Goal: Information Seeking & Learning: Find specific fact

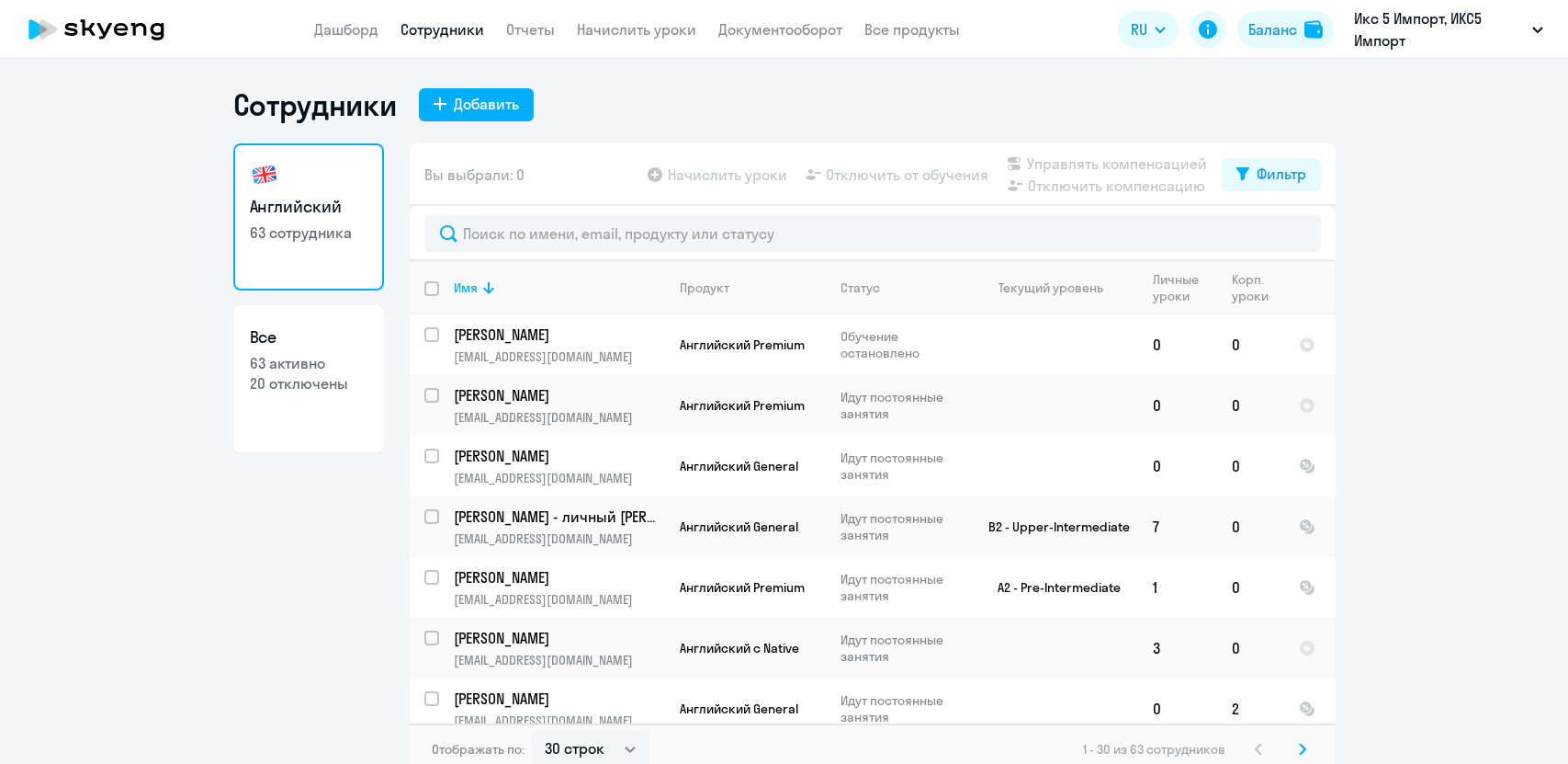
select select "30"
click at [524, 27] on link "Отчеты" at bounding box center [530, 28] width 48 height 18
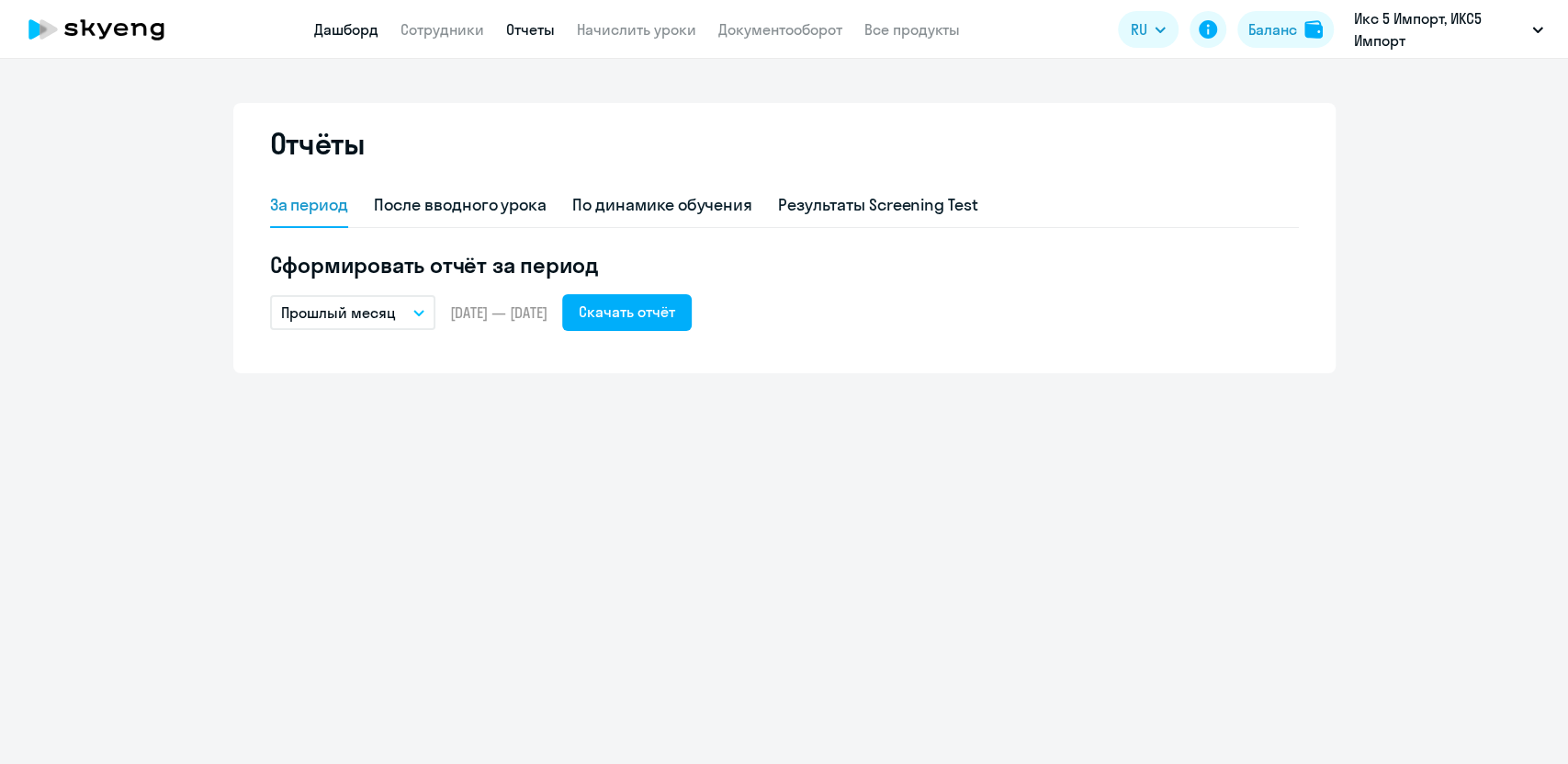
click at [338, 33] on link "Дашборд" at bounding box center [347, 28] width 64 height 18
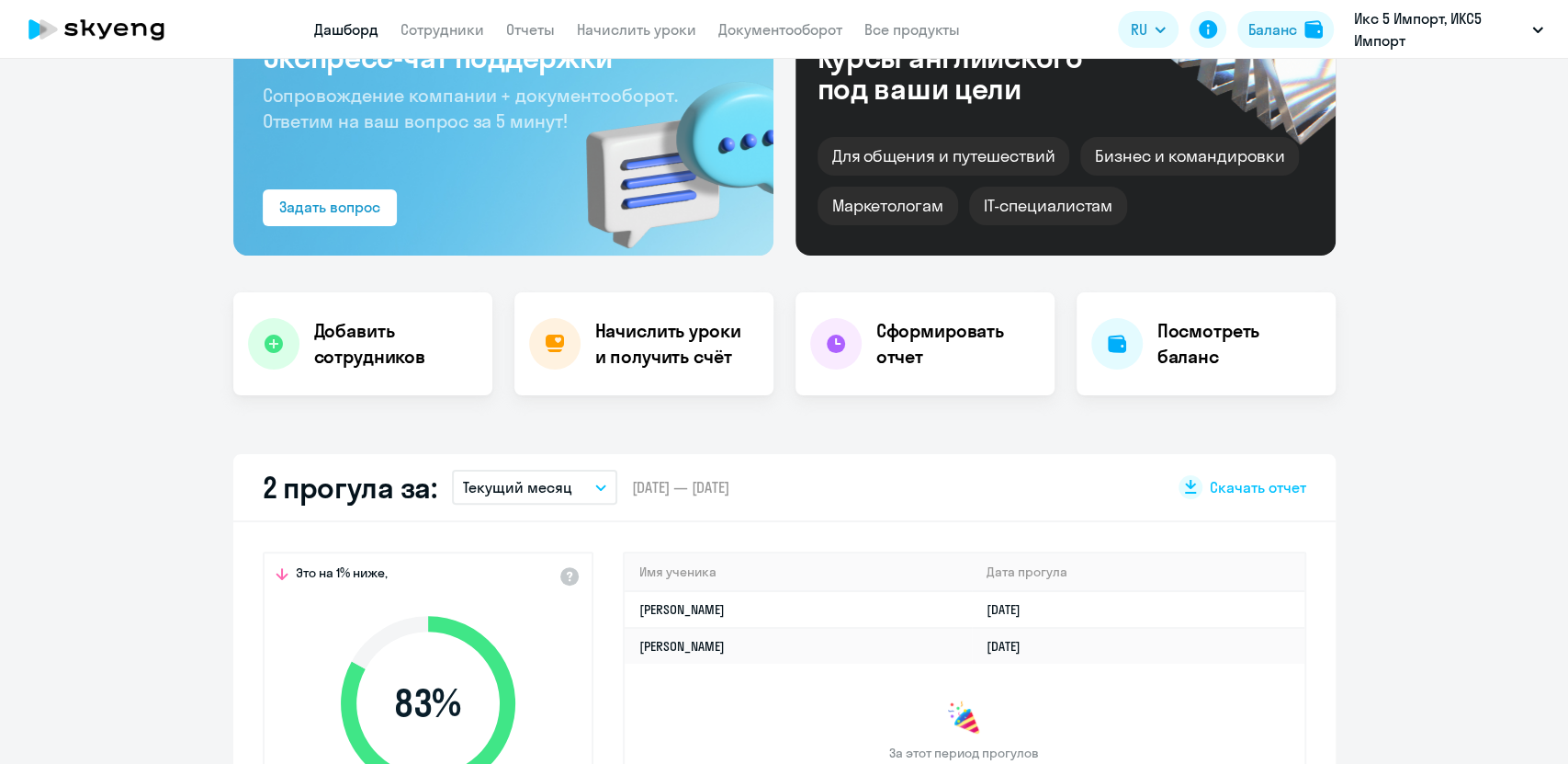
scroll to position [147, 0]
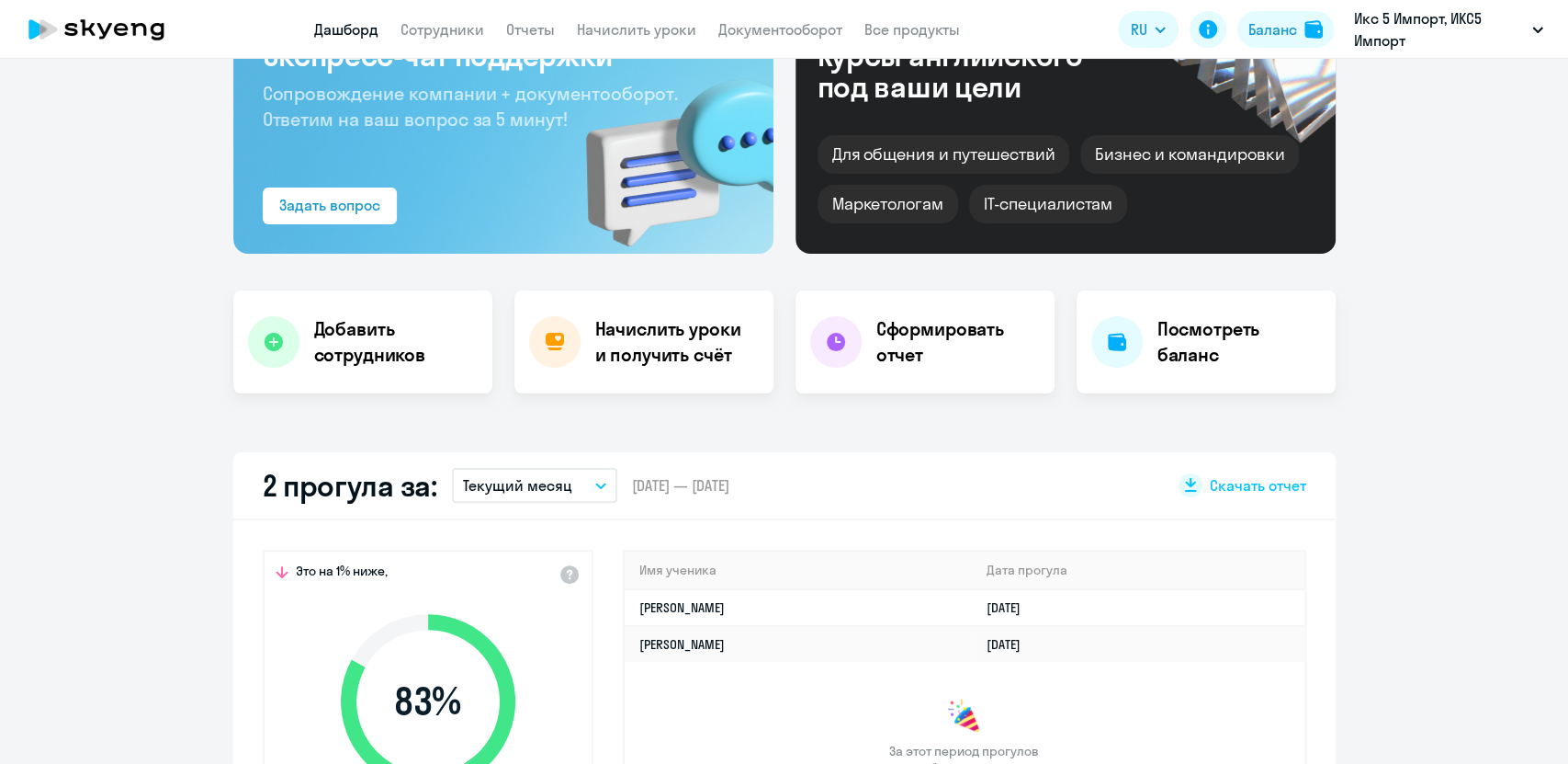
select select "30"
click at [1406, 635] on app-truancy-attendance-dashboard "2 прогула за: Текущий месяц – [DATE] — [DATE] Скачать отчет Это на 1% ниже, 83 …" at bounding box center [784, 682] width 1568 height 462
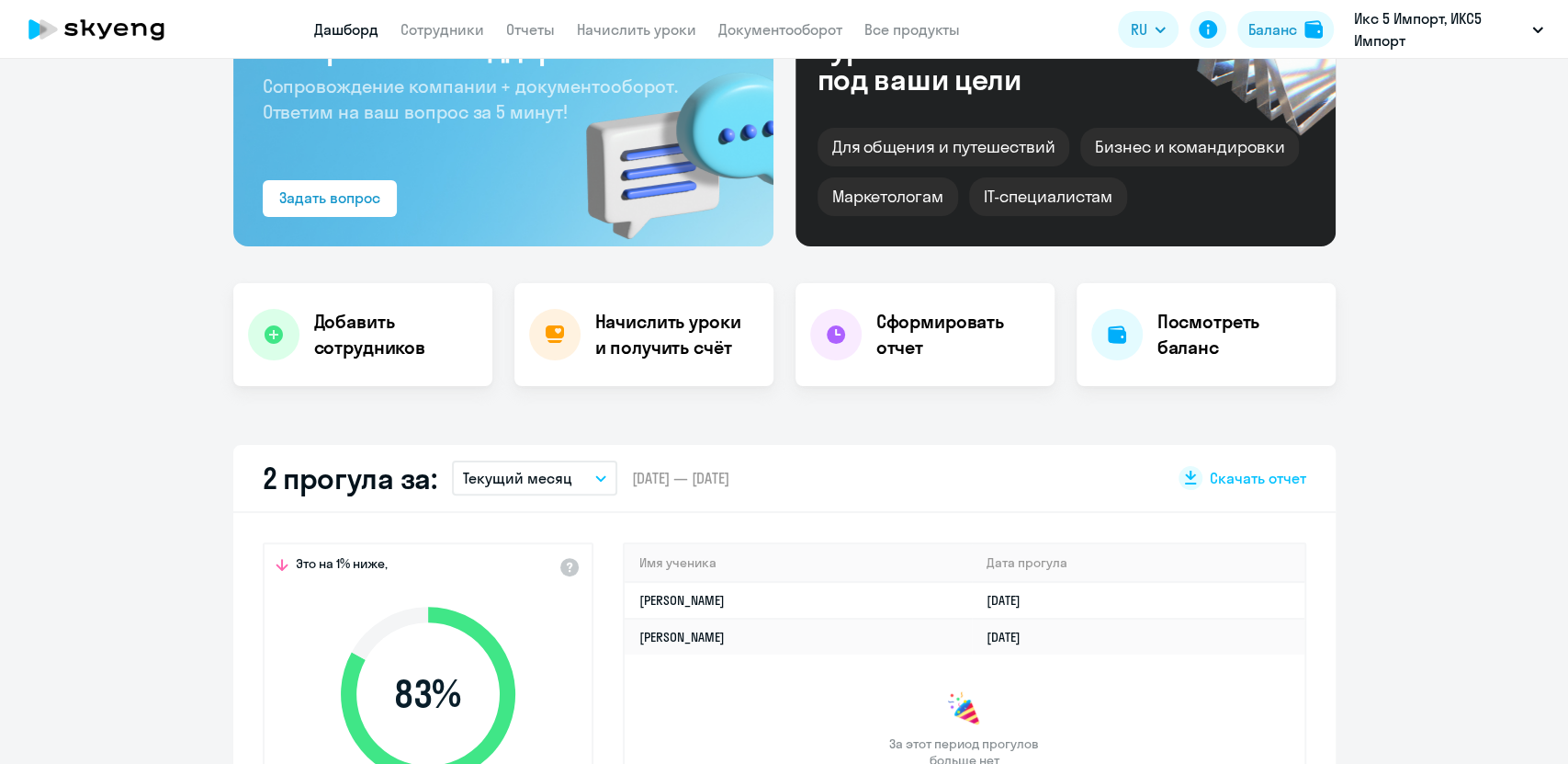
scroll to position [0, 0]
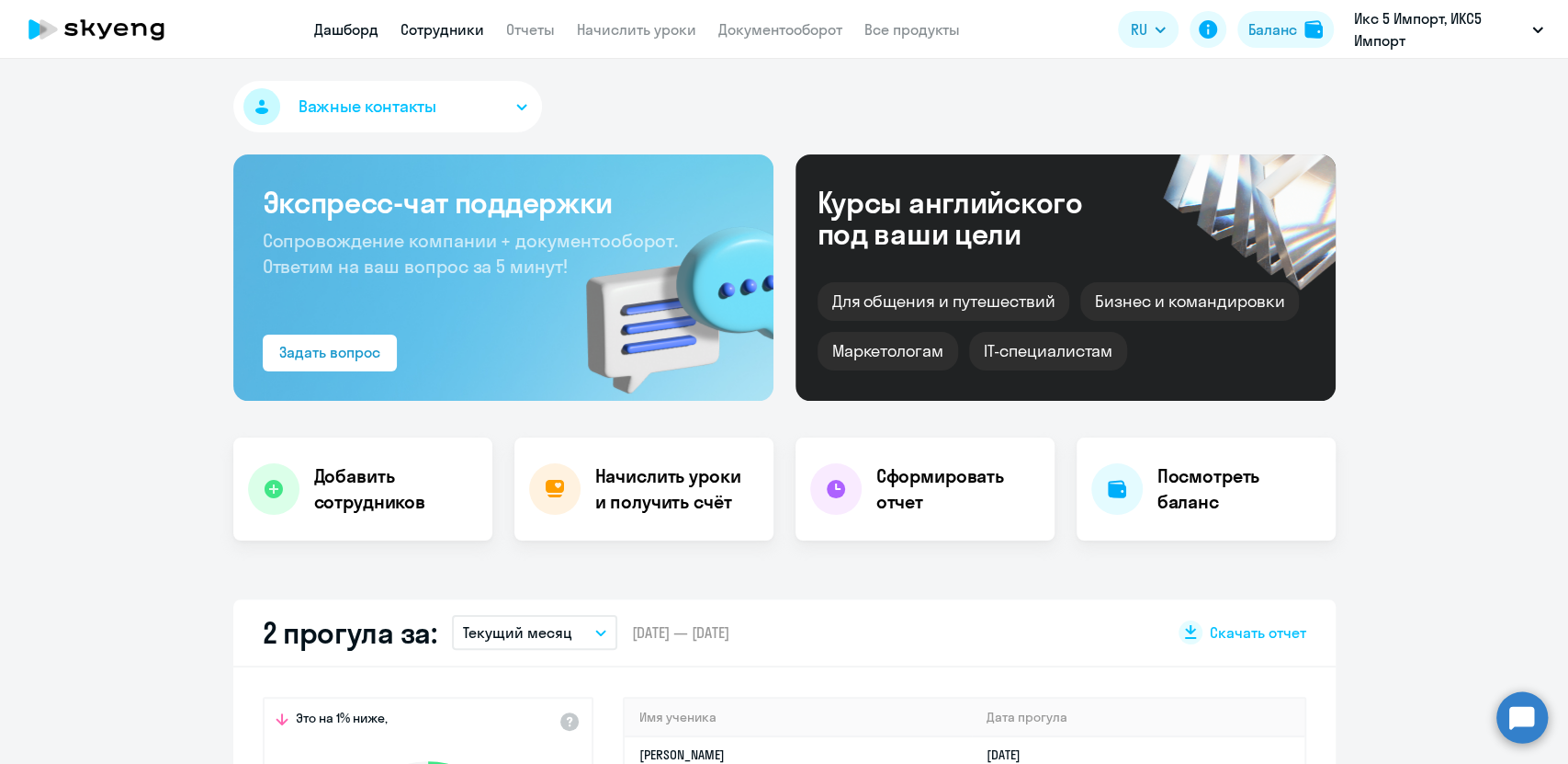
click at [418, 24] on link "Сотрудники" at bounding box center [442, 28] width 83 height 18
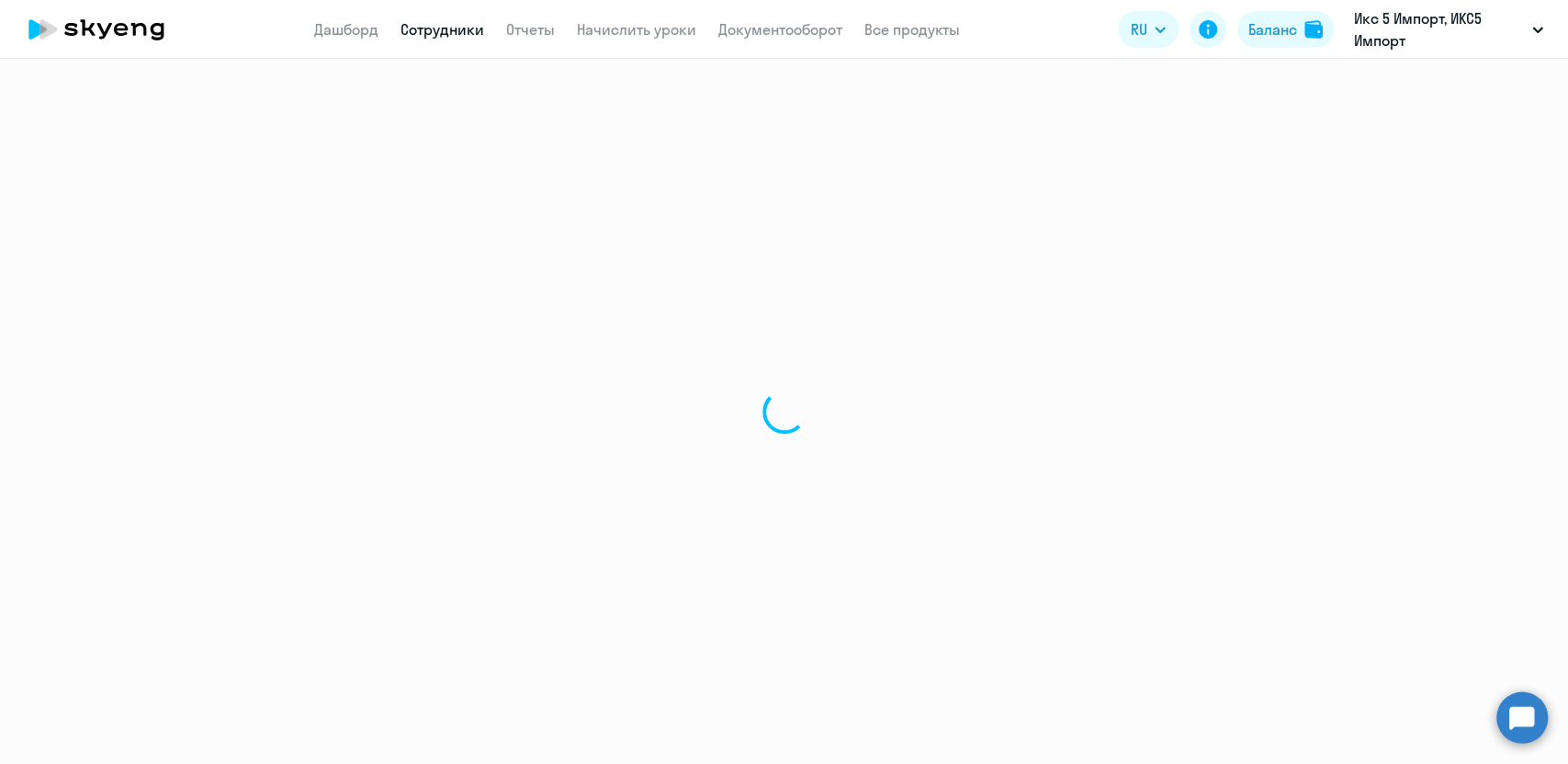
select select "30"
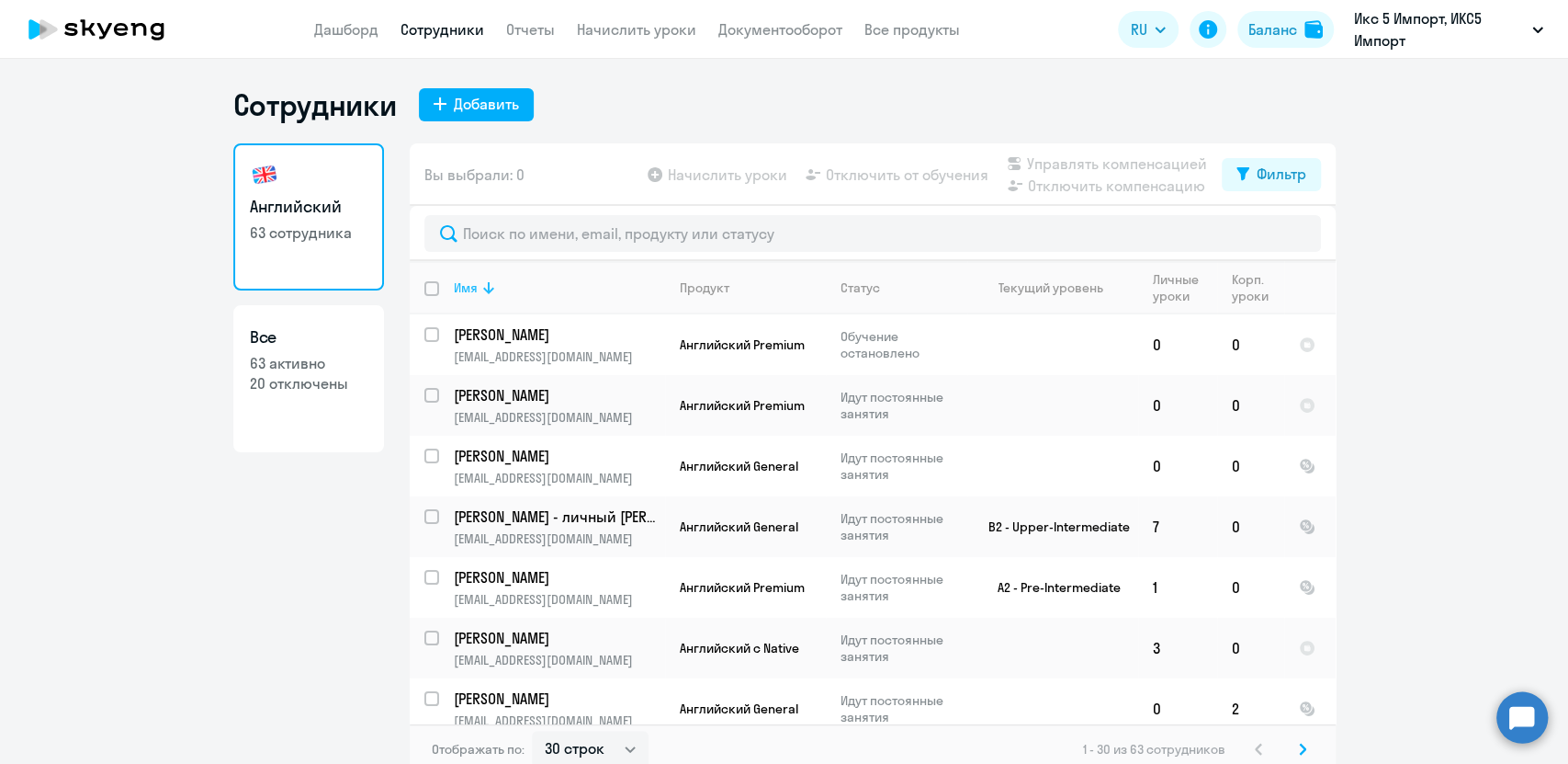
click at [496, 299] on th "Имя" at bounding box center [551, 287] width 226 height 53
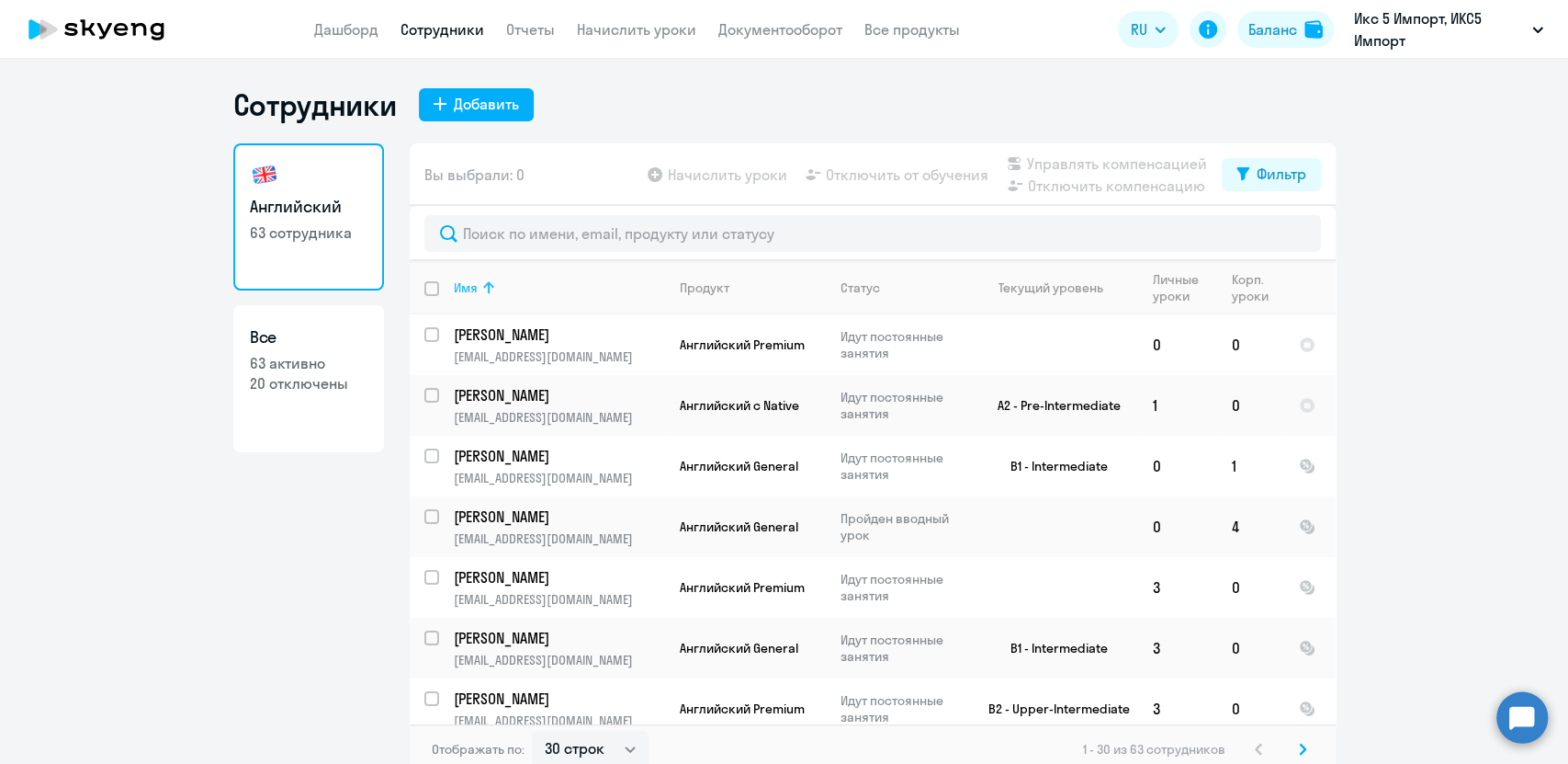
click at [496, 299] on th "Имя" at bounding box center [551, 287] width 226 height 53
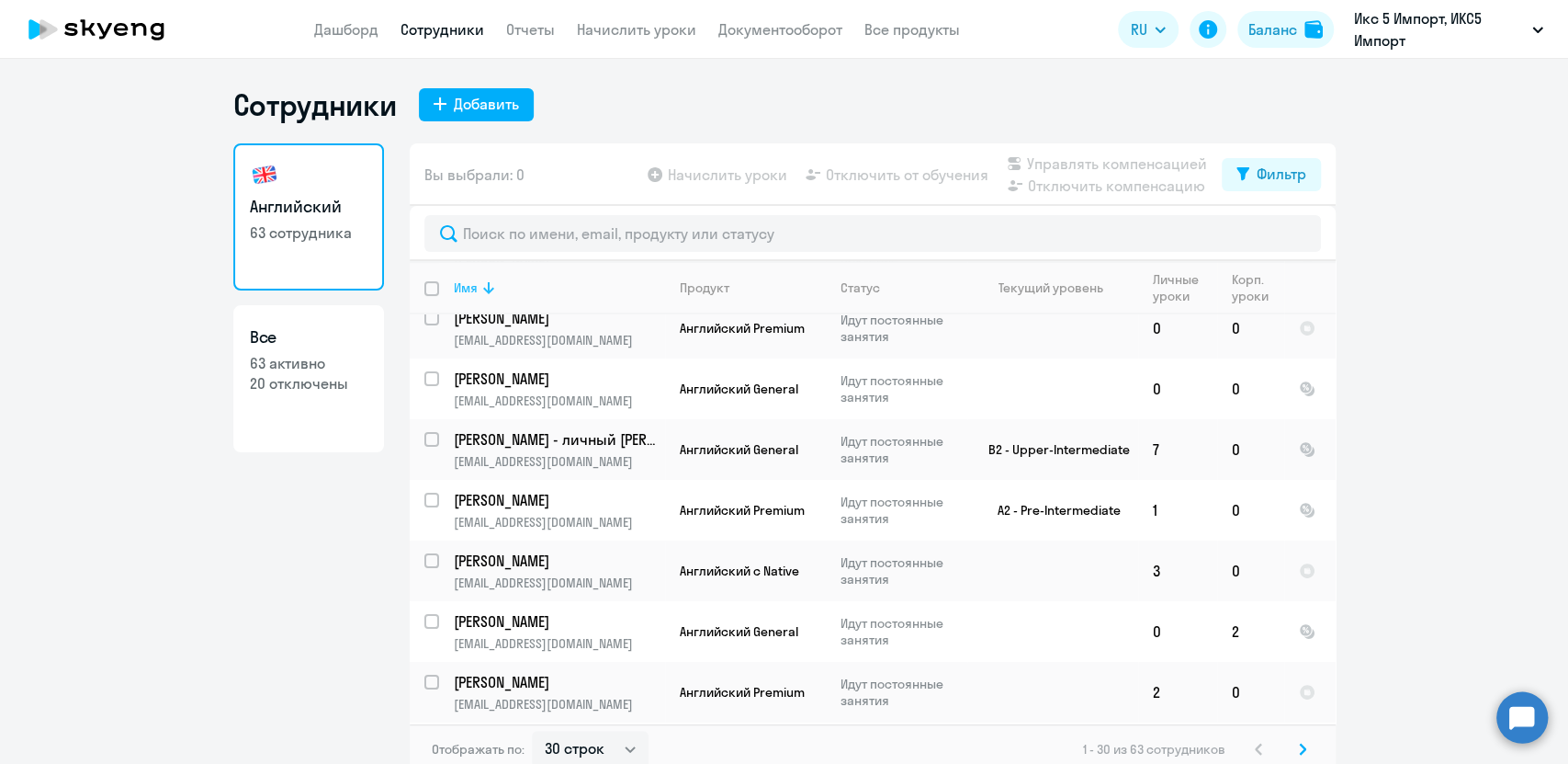
scroll to position [96, 0]
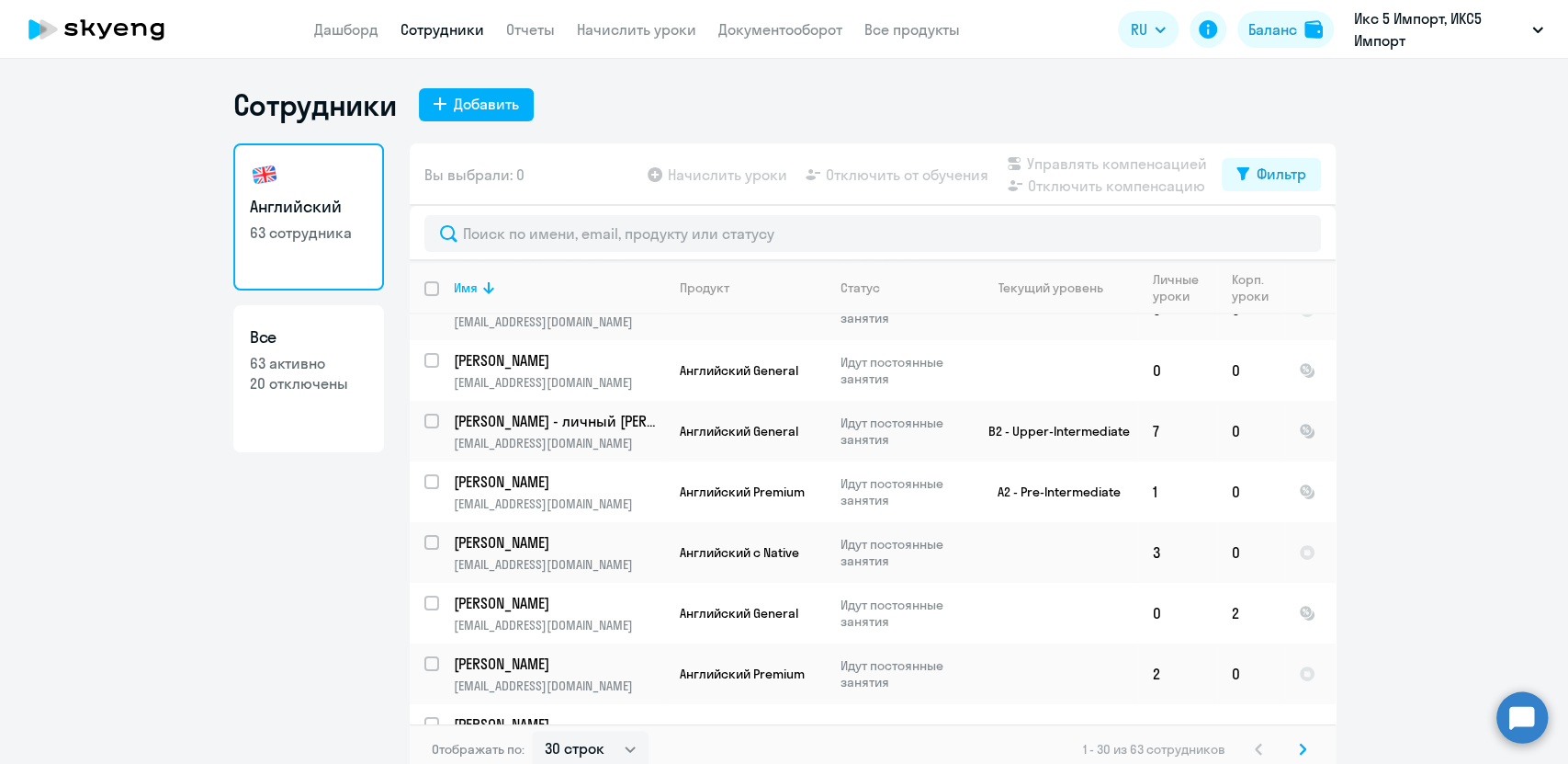
click at [1505, 481] on ng-component "Сотрудники Добавить Английский 63 сотрудника Все 63 активно 20 отключены Вы выб…" at bounding box center [784, 430] width 1568 height 688
click at [1389, 558] on ng-component "Сотрудники Добавить Английский 63 сотрудника Все 63 активно 20 отключены Вы выб…" at bounding box center [784, 430] width 1568 height 688
click at [252, 700] on div "Английский 63 сотрудника Все 63 активно 20 отключены" at bounding box center [308, 453] width 151 height 620
click at [1413, 548] on ng-component "Сотрудники Добавить Английский 63 сотрудника Все 63 активно 20 отключены Вы выб…" at bounding box center [784, 430] width 1568 height 688
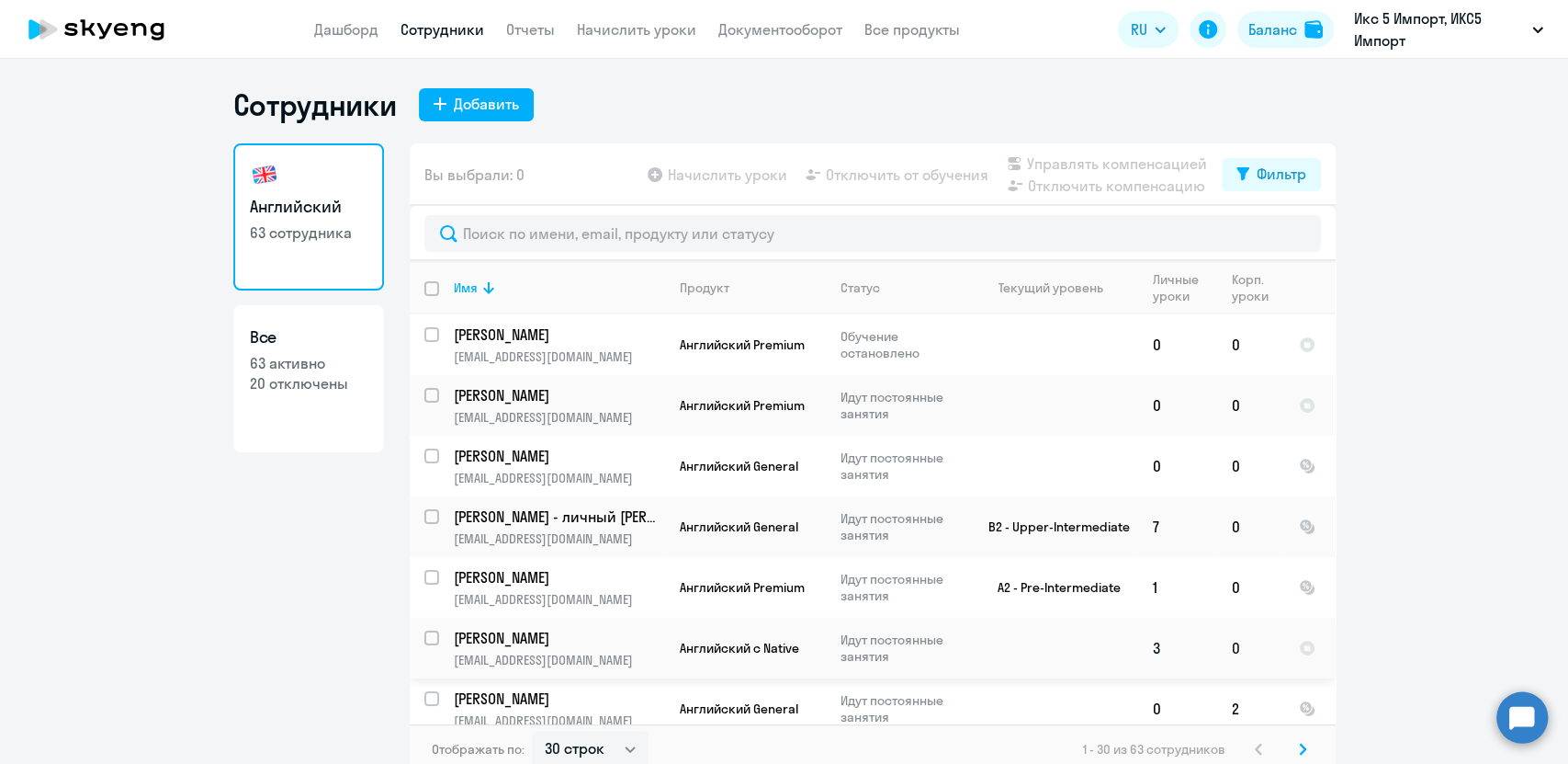
click at [477, 635] on p "[PERSON_NAME]" at bounding box center [557, 637] width 207 height 20
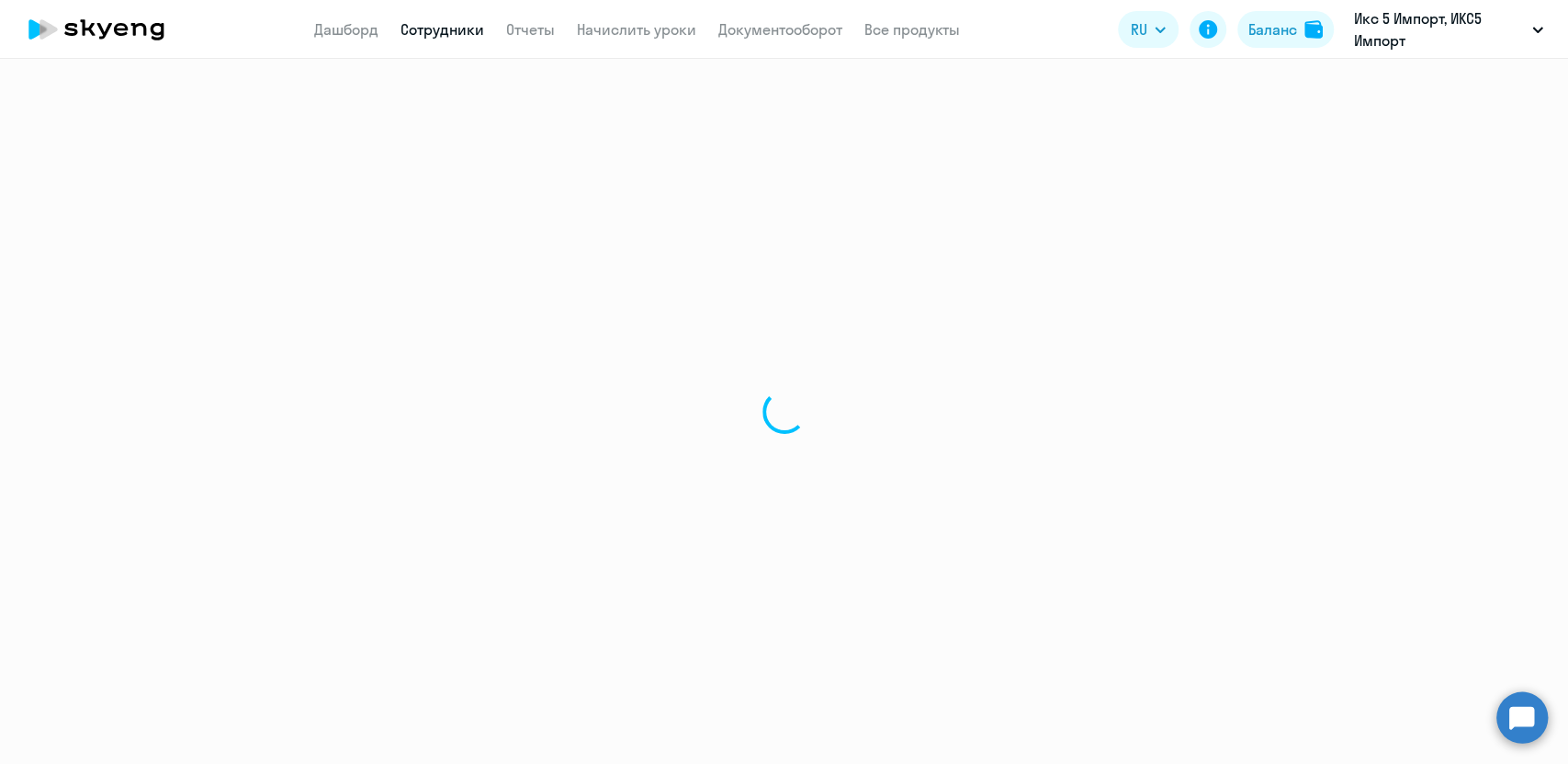
select select "english"
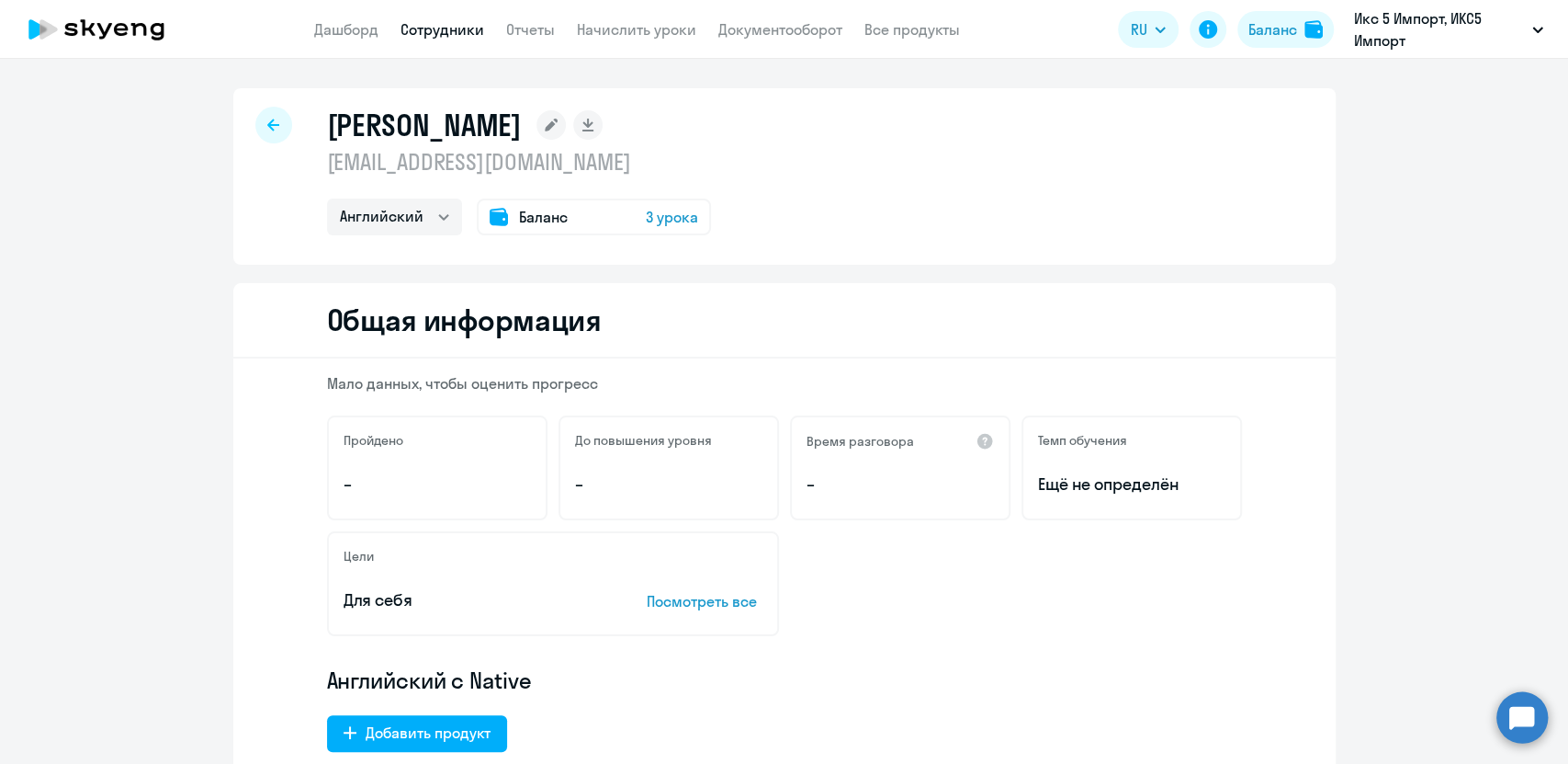
click at [1291, 155] on div "[PERSON_NAME] [EMAIL_ADDRESS][DOMAIN_NAME] Английский Баланс 3 урока" at bounding box center [784, 176] width 1102 height 176
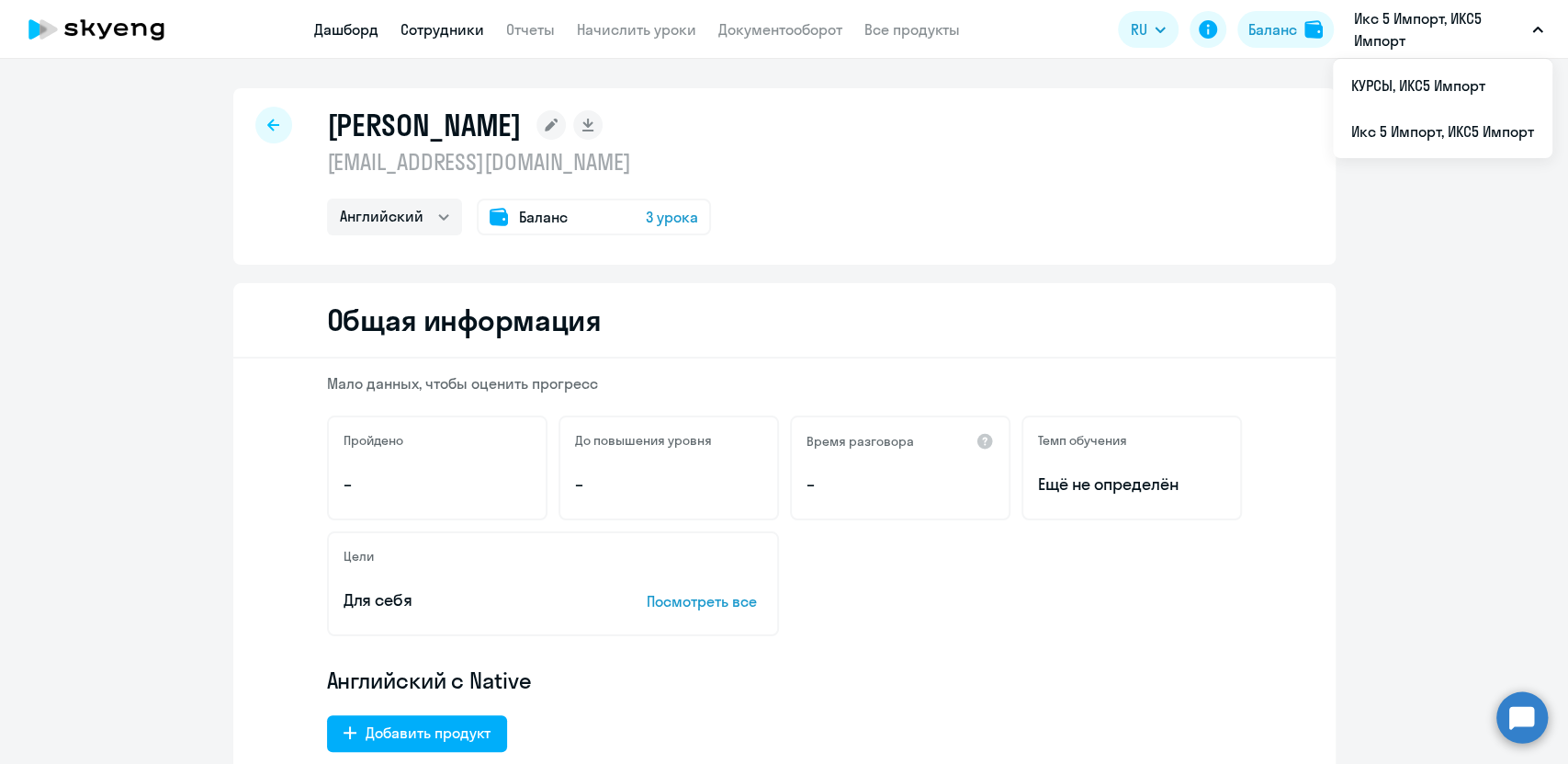
click at [329, 29] on link "Дашборд" at bounding box center [347, 28] width 64 height 18
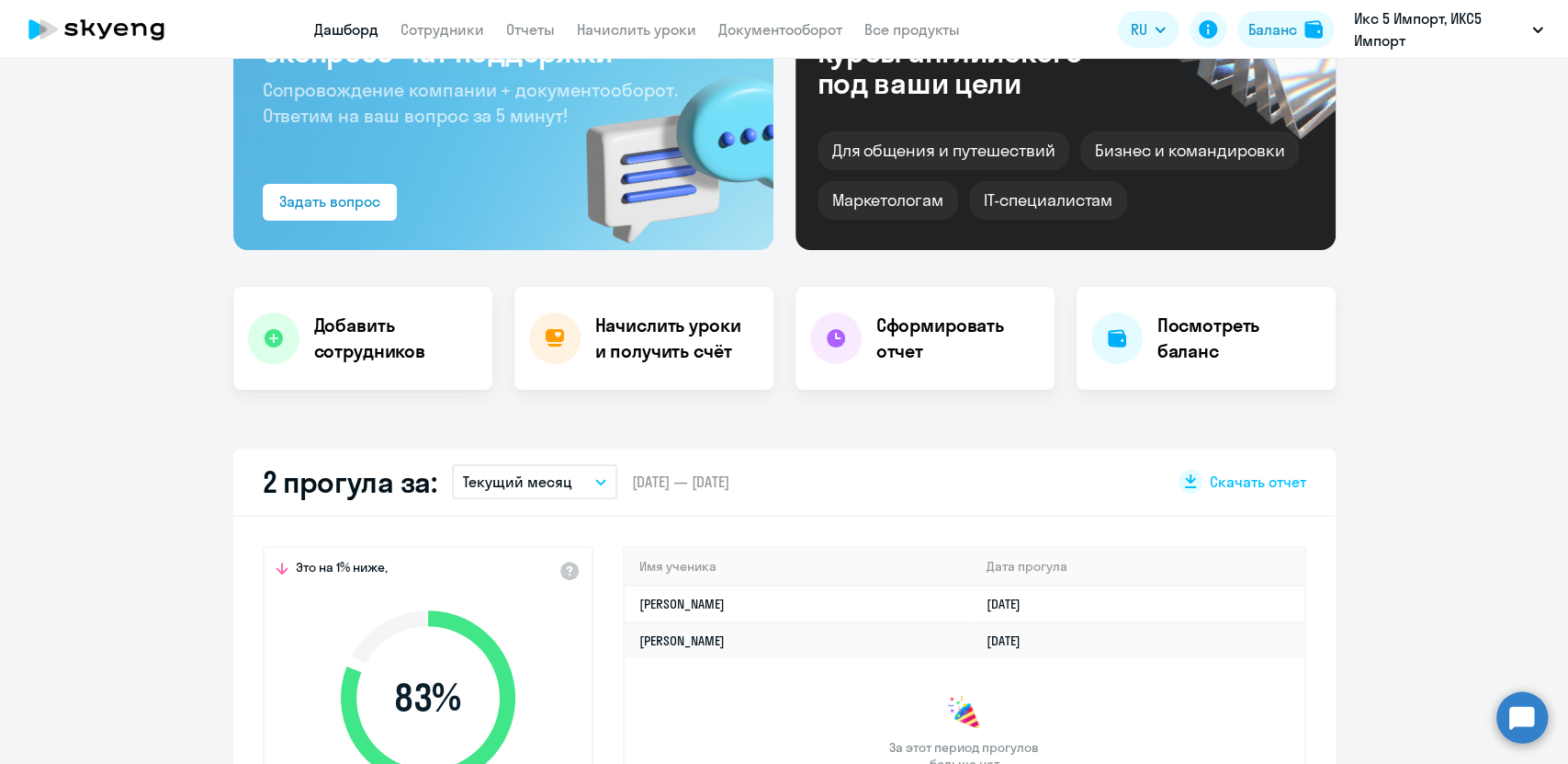
scroll to position [306, 0]
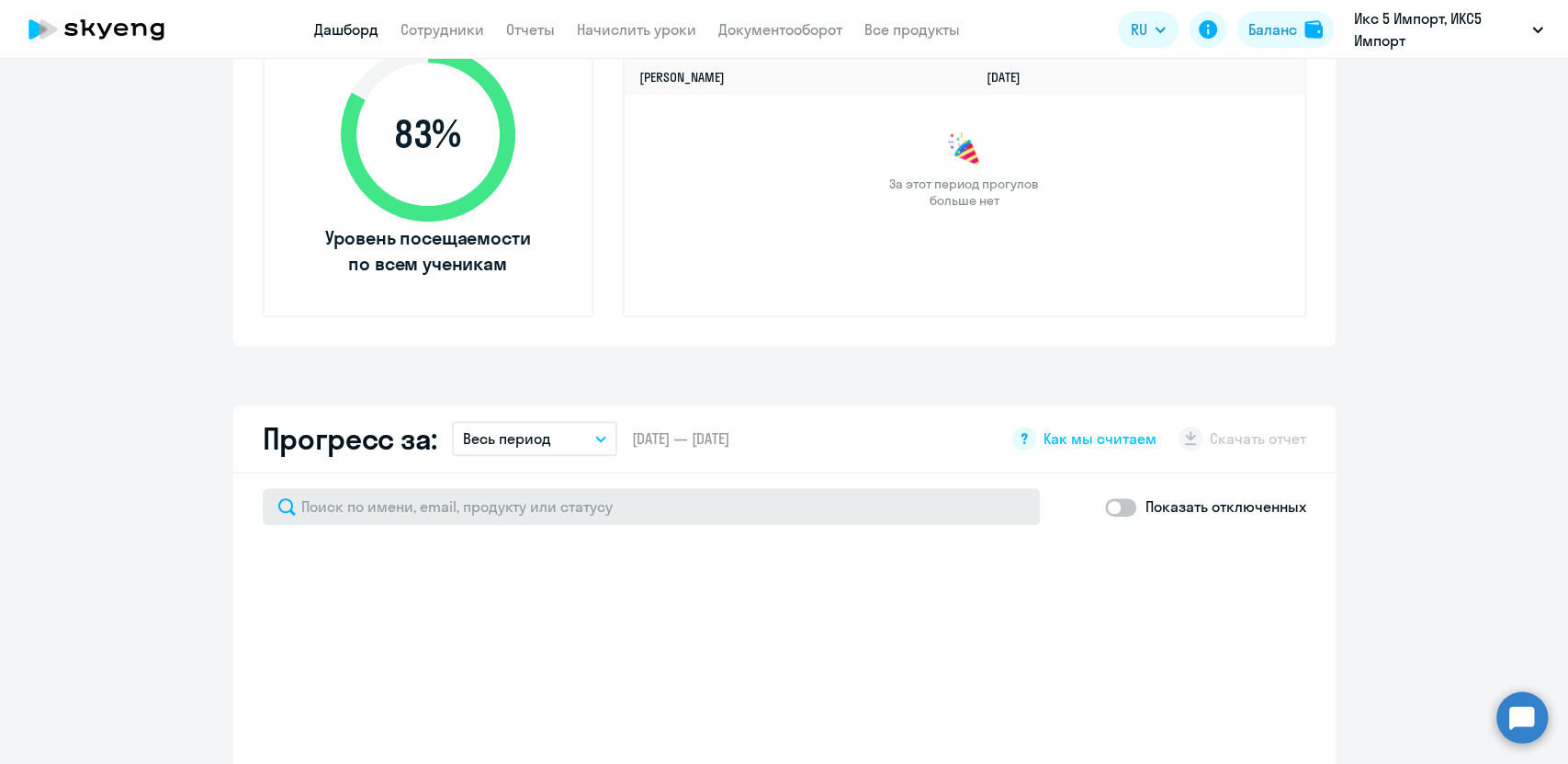
select select "30"
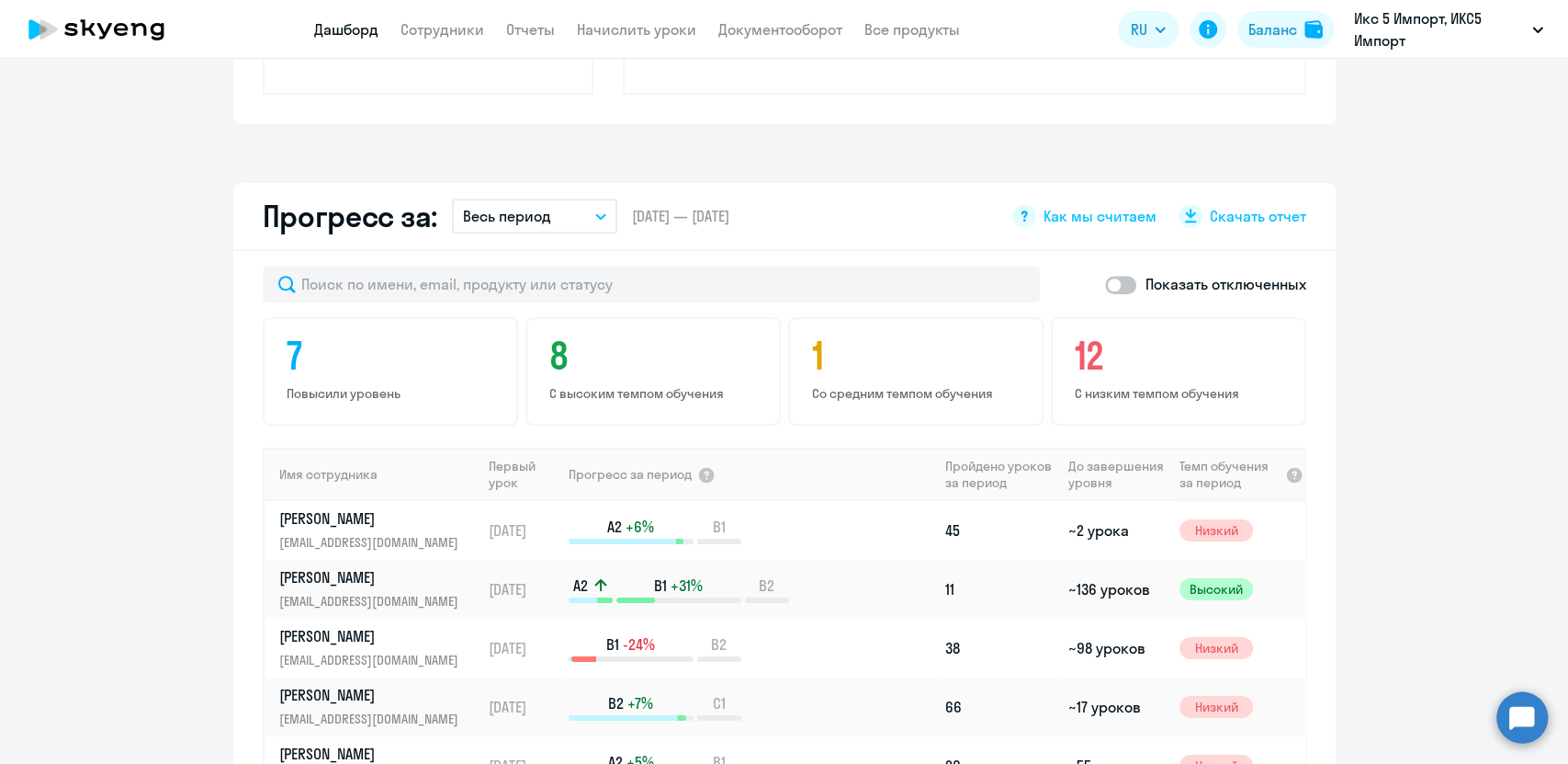
scroll to position [816, 0]
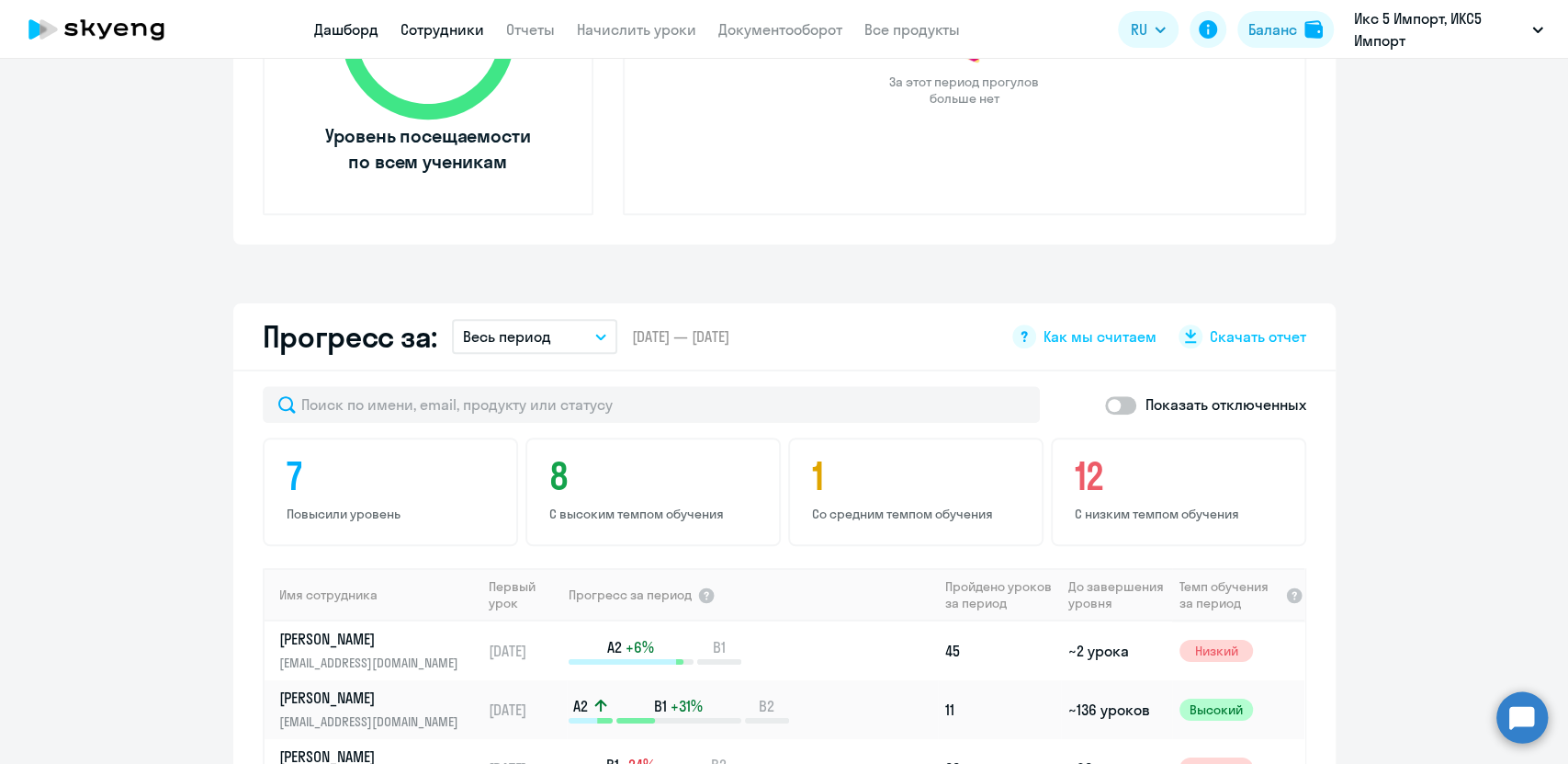
click at [460, 38] on link "Сотрудники" at bounding box center [442, 28] width 83 height 18
select select "30"
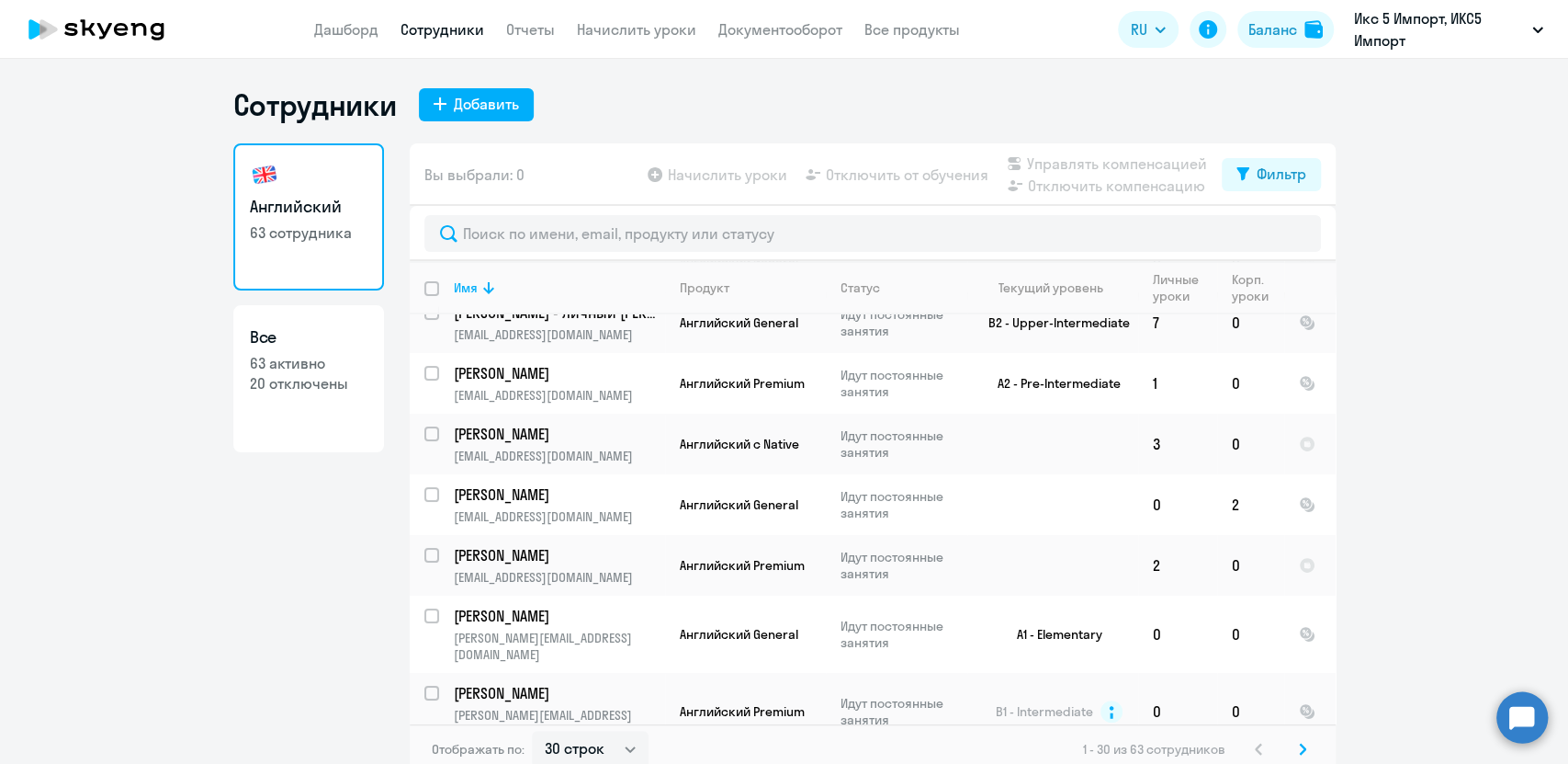
scroll to position [408, 0]
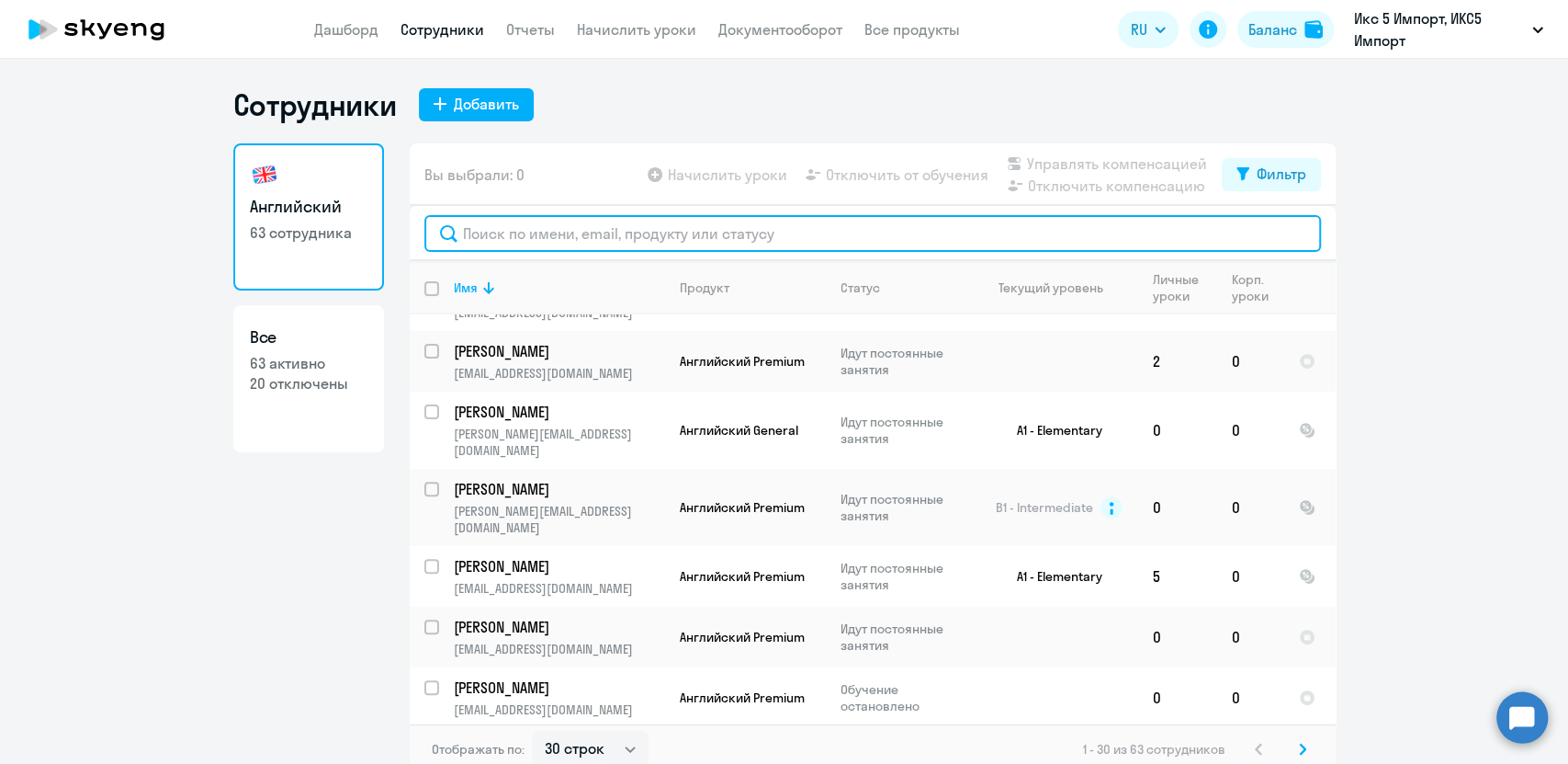
click at [501, 233] on input "text" at bounding box center [873, 233] width 896 height 37
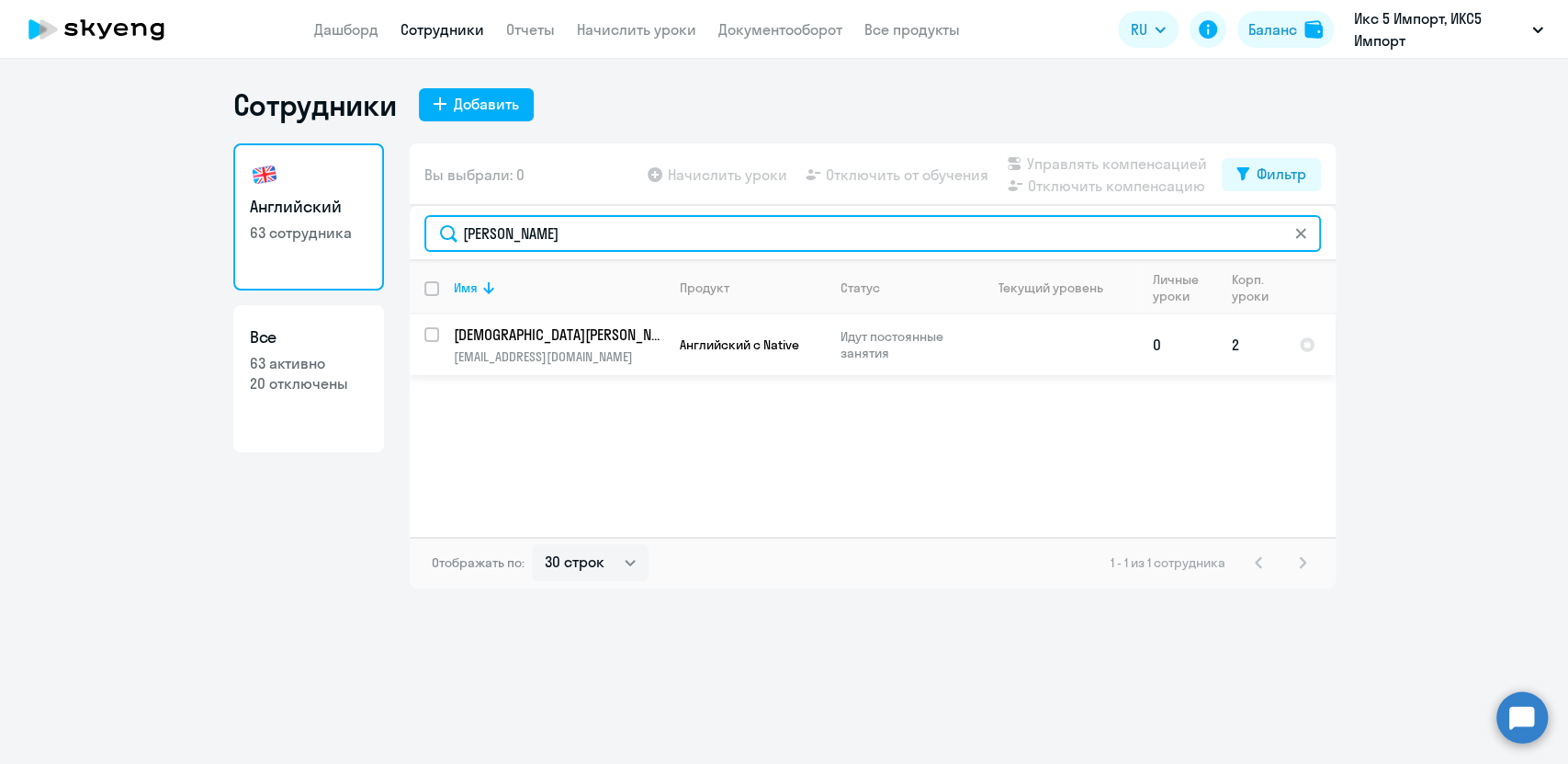
type input "[PERSON_NAME]"
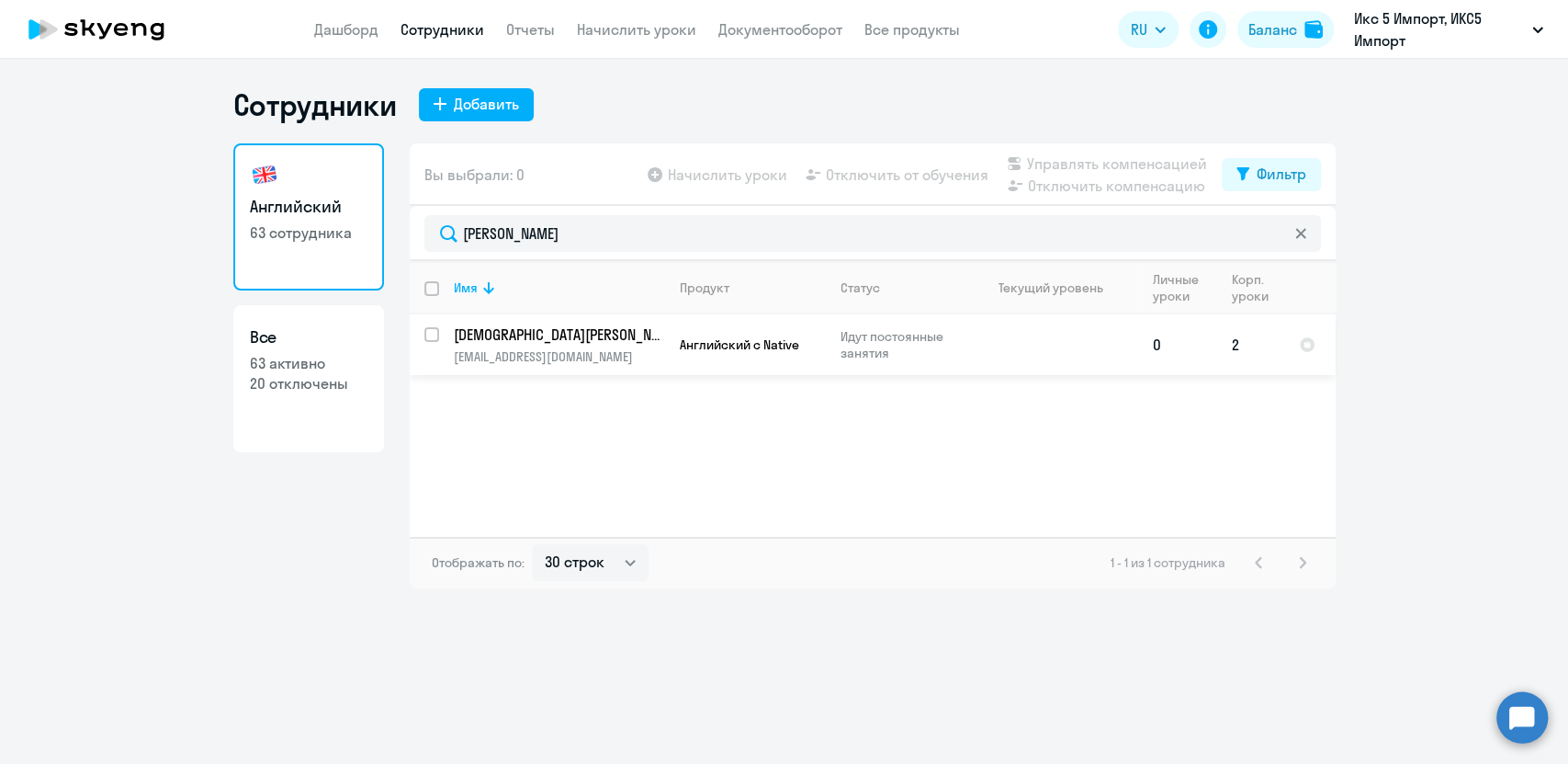
click at [915, 339] on p "Идут постоянные занятия" at bounding box center [903, 344] width 126 height 33
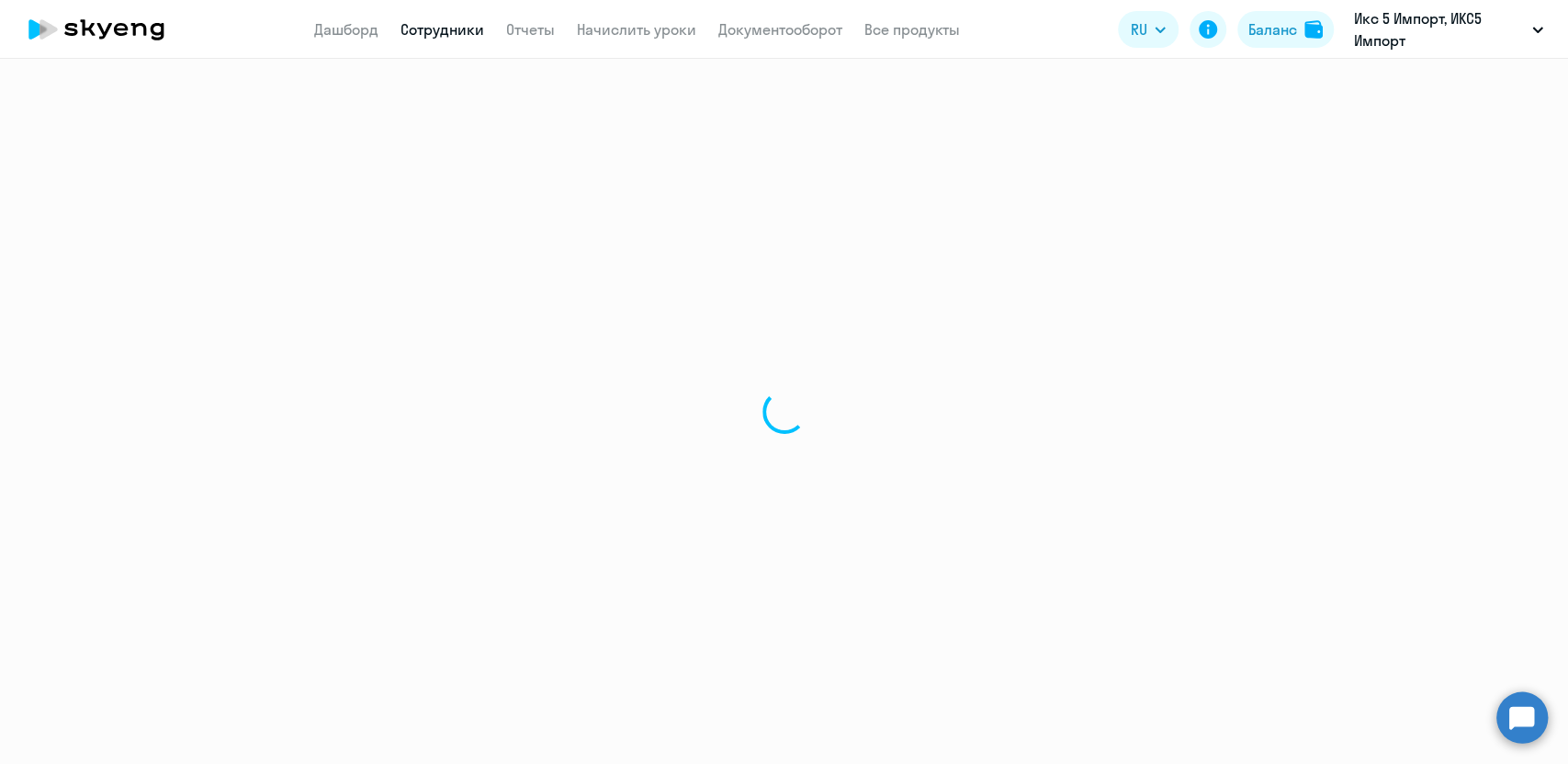
select select "english"
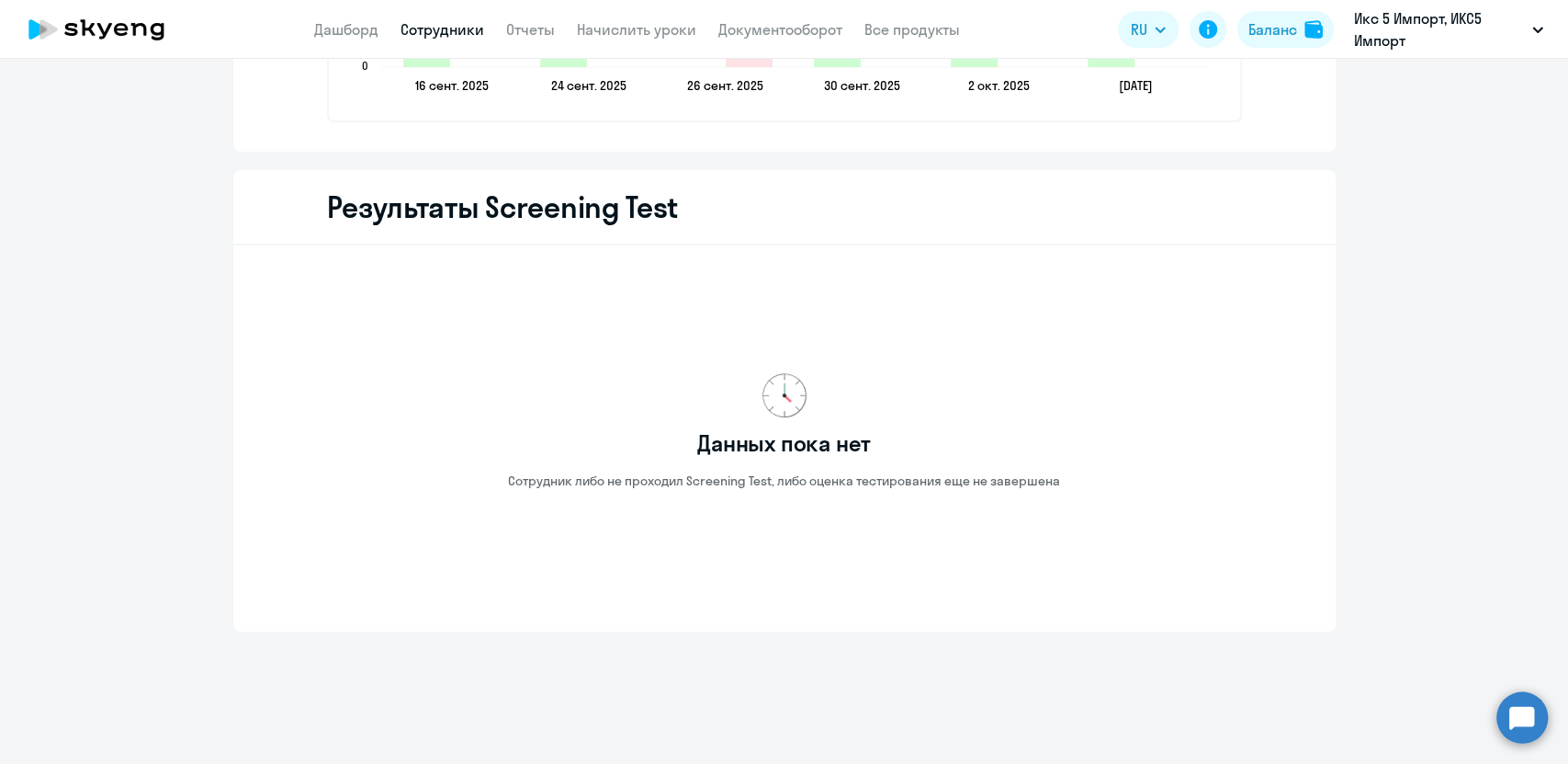
scroll to position [2217, 0]
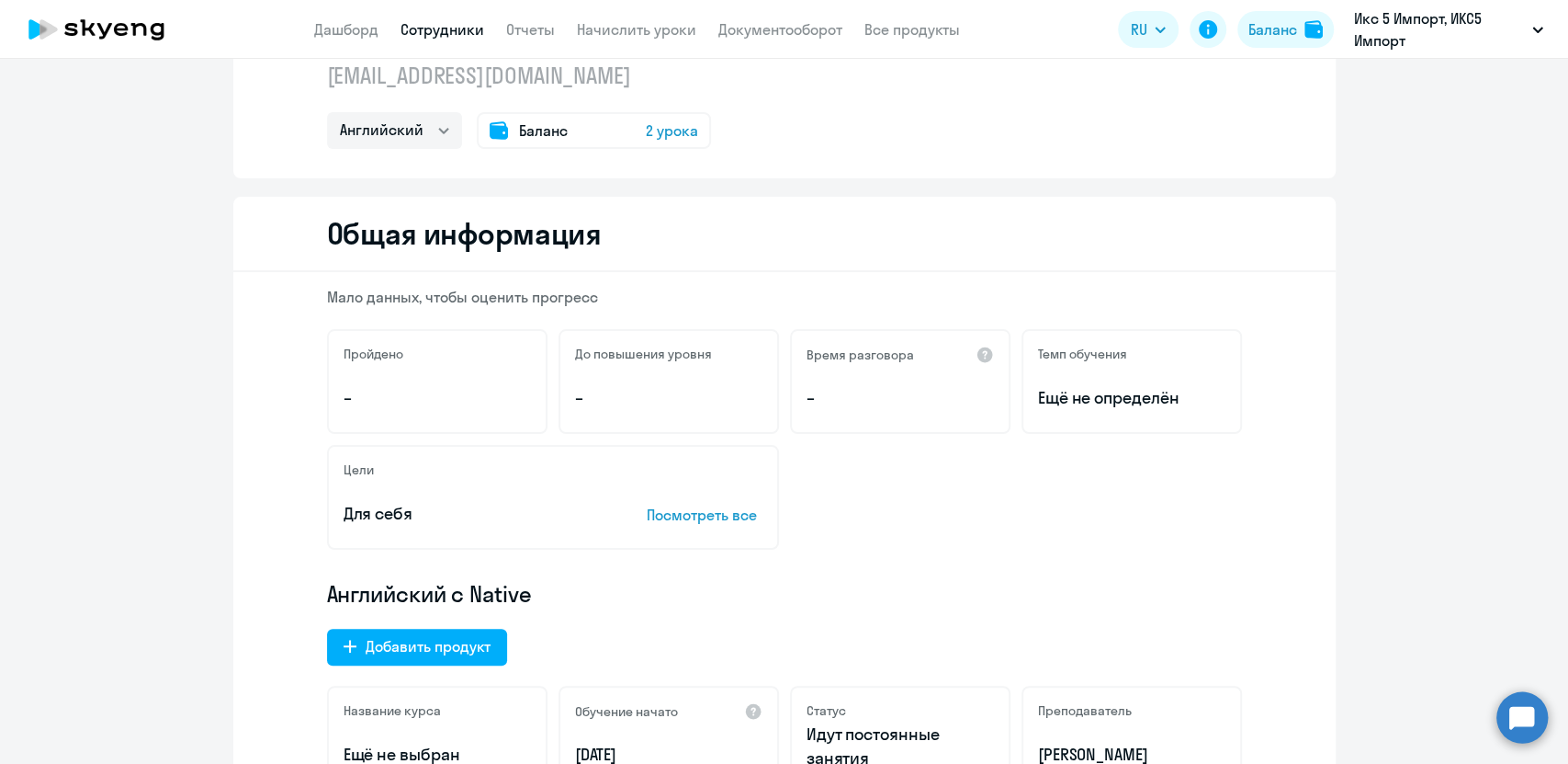
scroll to position [0, 0]
